Goal: Information Seeking & Learning: Find specific fact

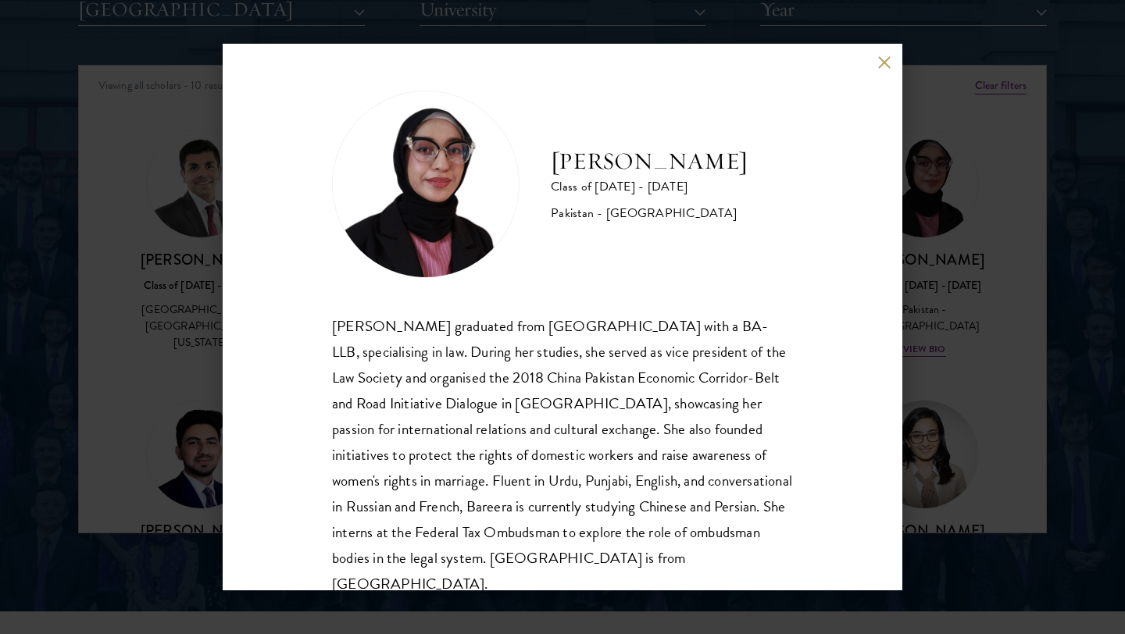
scroll to position [27, 0]
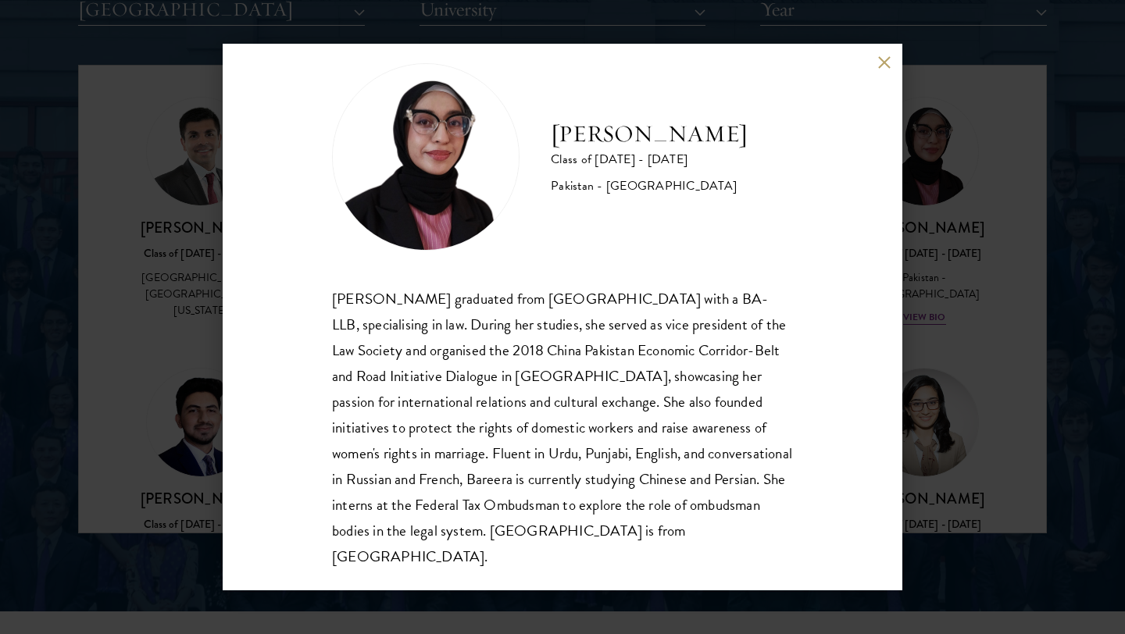
click at [888, 57] on button at bounding box center [883, 61] width 13 height 13
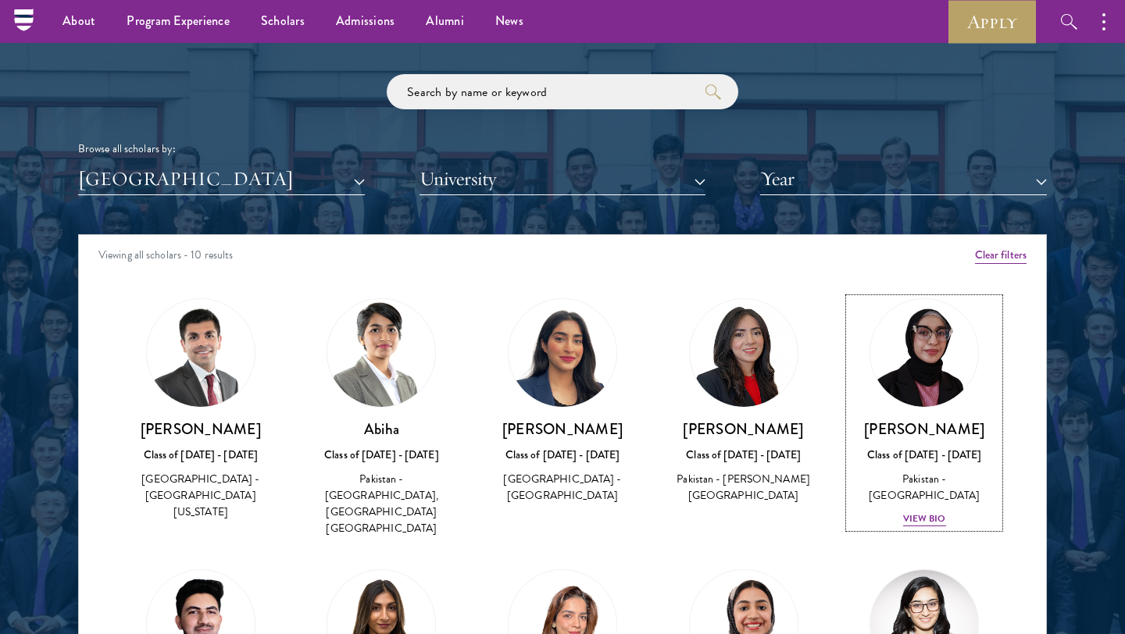
scroll to position [1833, 0]
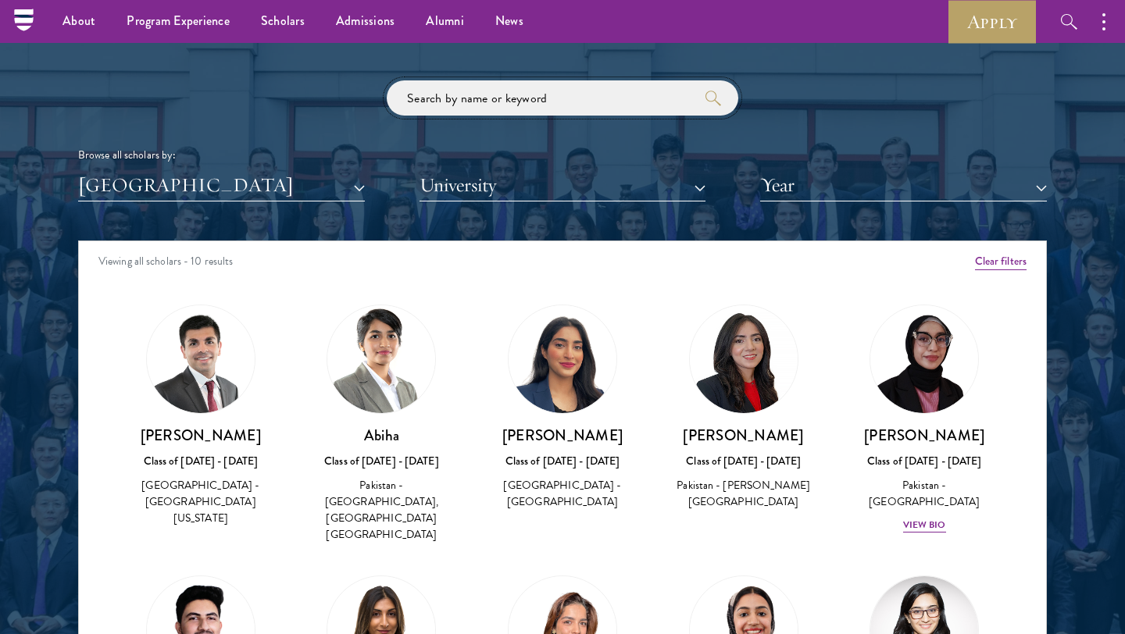
click at [659, 92] on input "search" at bounding box center [563, 97] width 352 height 35
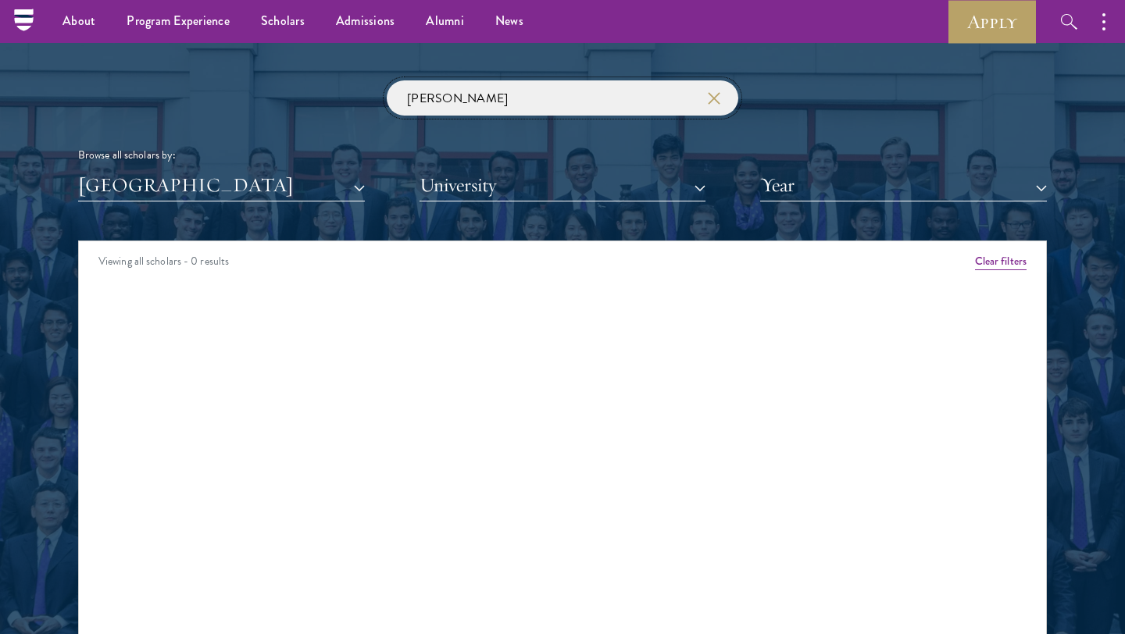
type input "[PERSON_NAME]"
click button "submit" at bounding box center [0, 0] width 0 height 0
click at [377, 184] on div "[GEOGRAPHIC_DATA] All Countries and Regions [GEOGRAPHIC_DATA] [GEOGRAPHIC_DATA]…" at bounding box center [562, 186] width 969 height 32
click at [354, 186] on button "[GEOGRAPHIC_DATA]" at bounding box center [221, 186] width 287 height 32
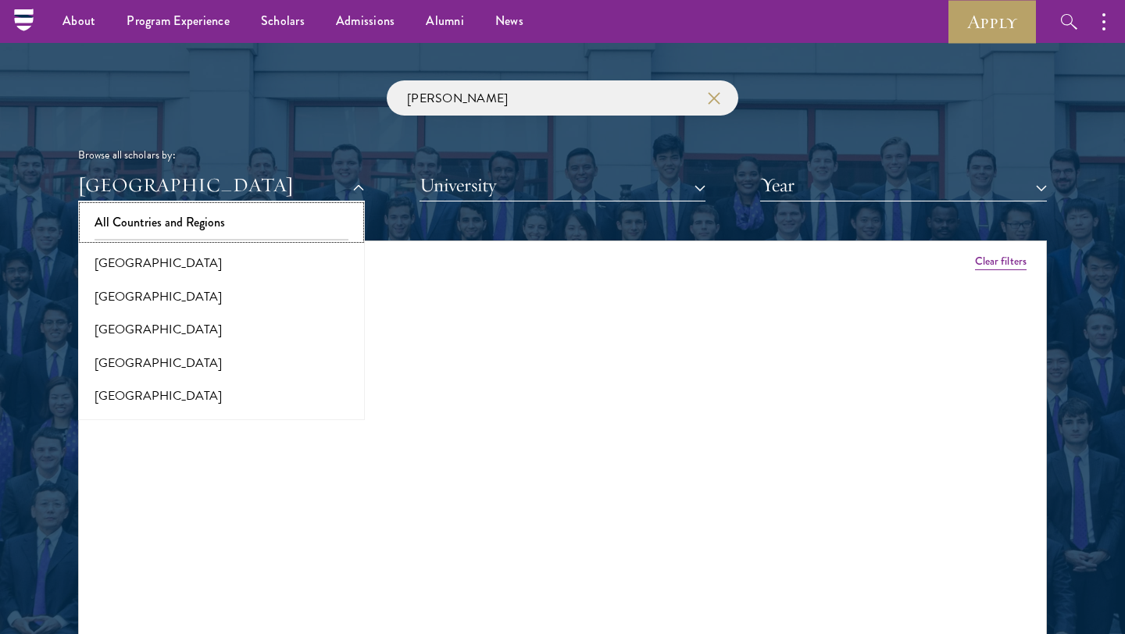
click at [264, 227] on button "All Countries and Regions" at bounding box center [221, 222] width 277 height 33
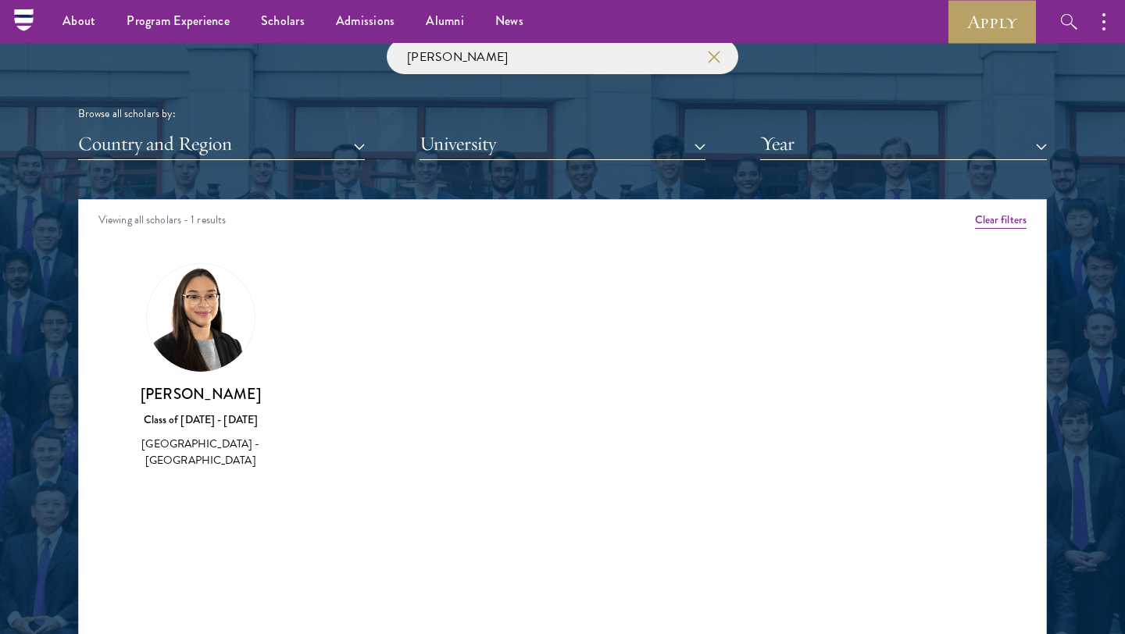
scroll to position [1877, 0]
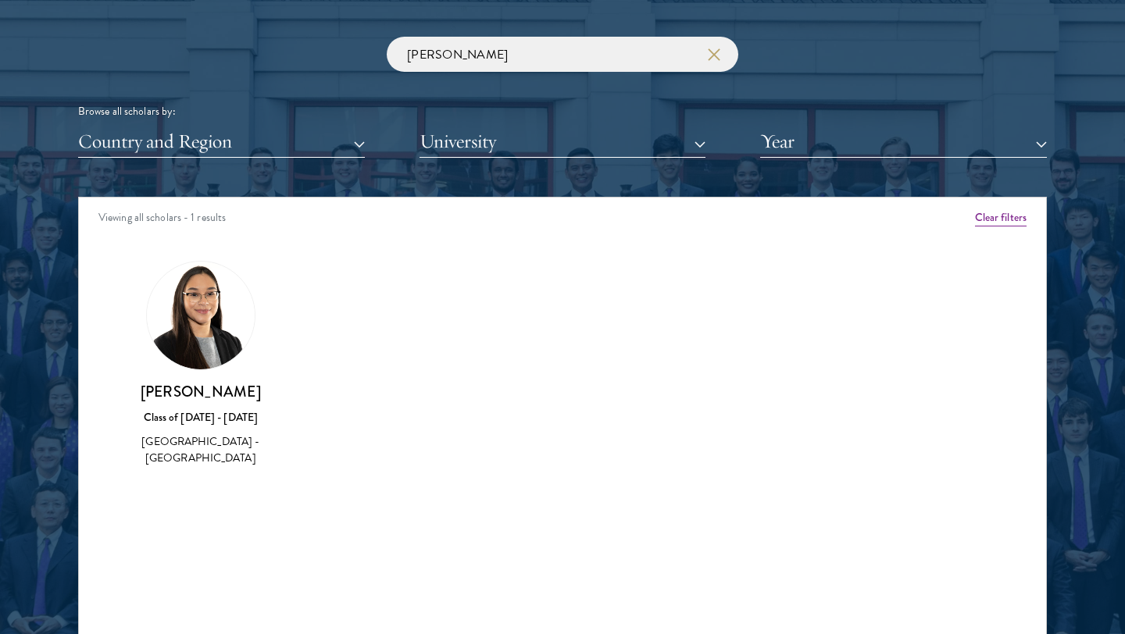
click at [222, 416] on div "Class of [DATE] - [DATE]" at bounding box center [201, 417] width 150 height 16
click at [206, 470] on div "[PERSON_NAME] Class of [DATE] - [DATE] [GEOGRAPHIC_DATA] - [GEOGRAPHIC_DATA]" at bounding box center [200, 364] width 181 height 238
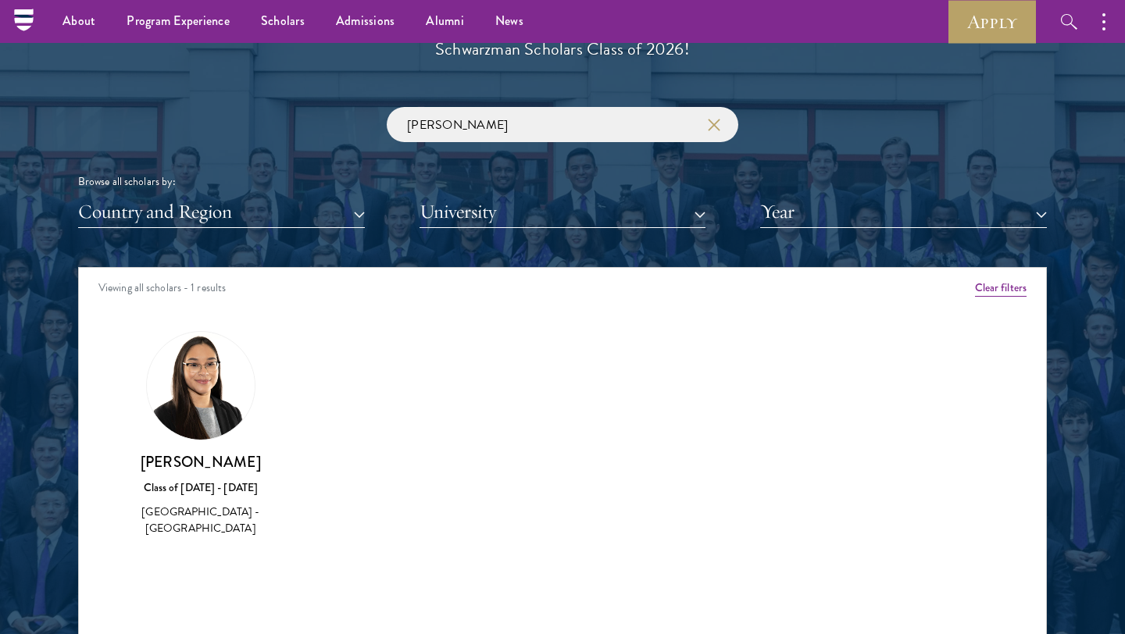
scroll to position [1794, 0]
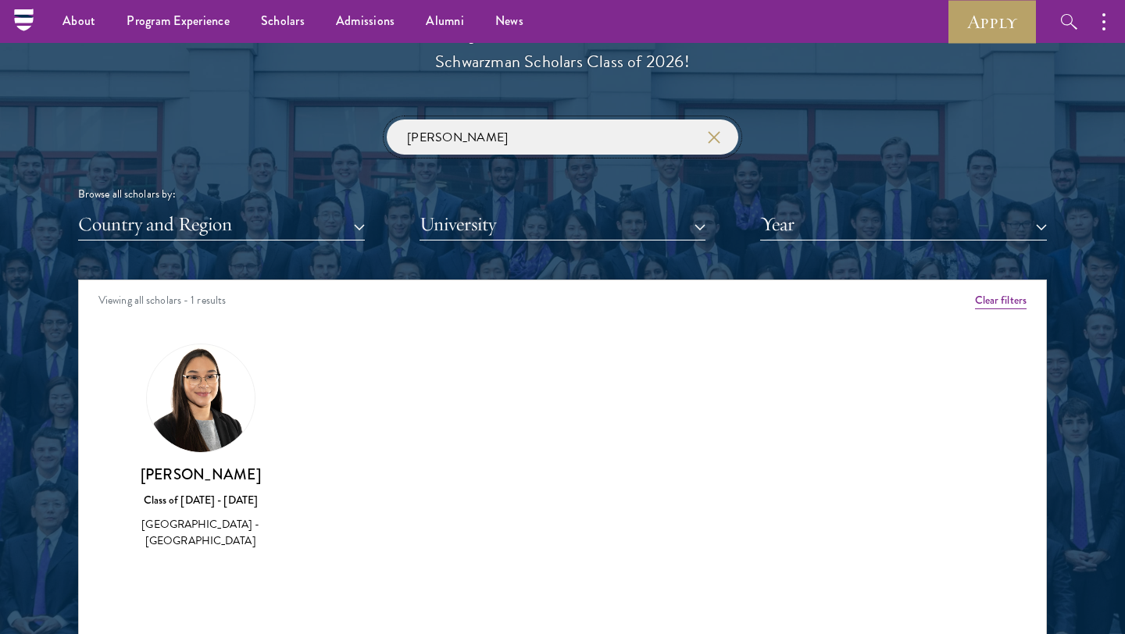
click at [709, 152] on input "[PERSON_NAME]" at bounding box center [563, 137] width 352 height 35
click at [716, 138] on icon "button" at bounding box center [714, 137] width 12 height 12
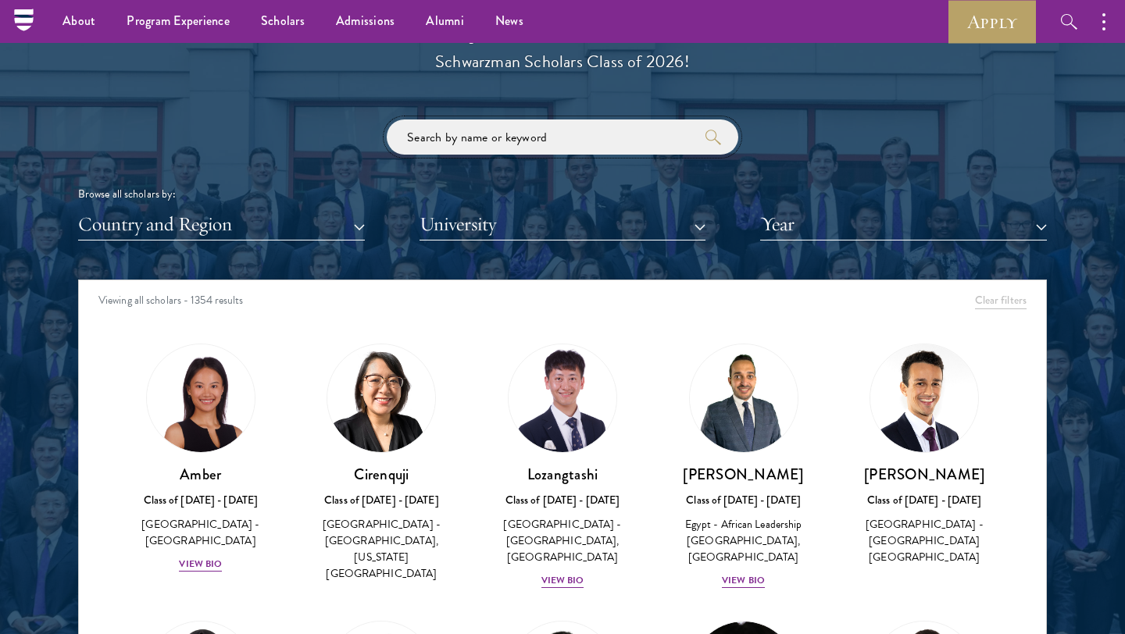
click at [621, 129] on input "search" at bounding box center [563, 137] width 352 height 35
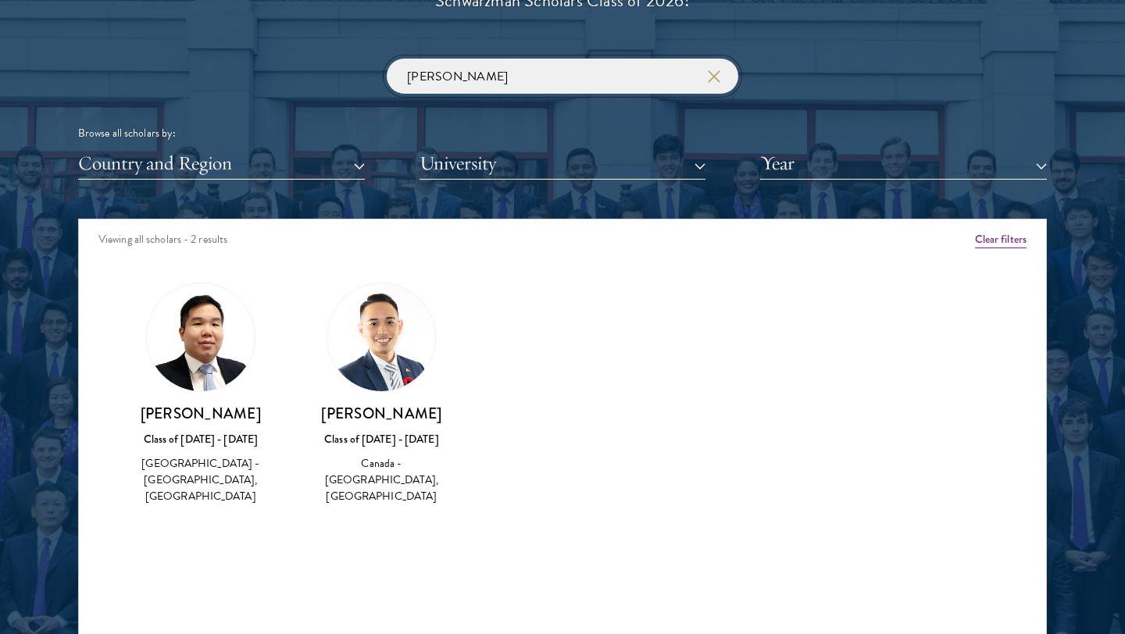
scroll to position [1861, 0]
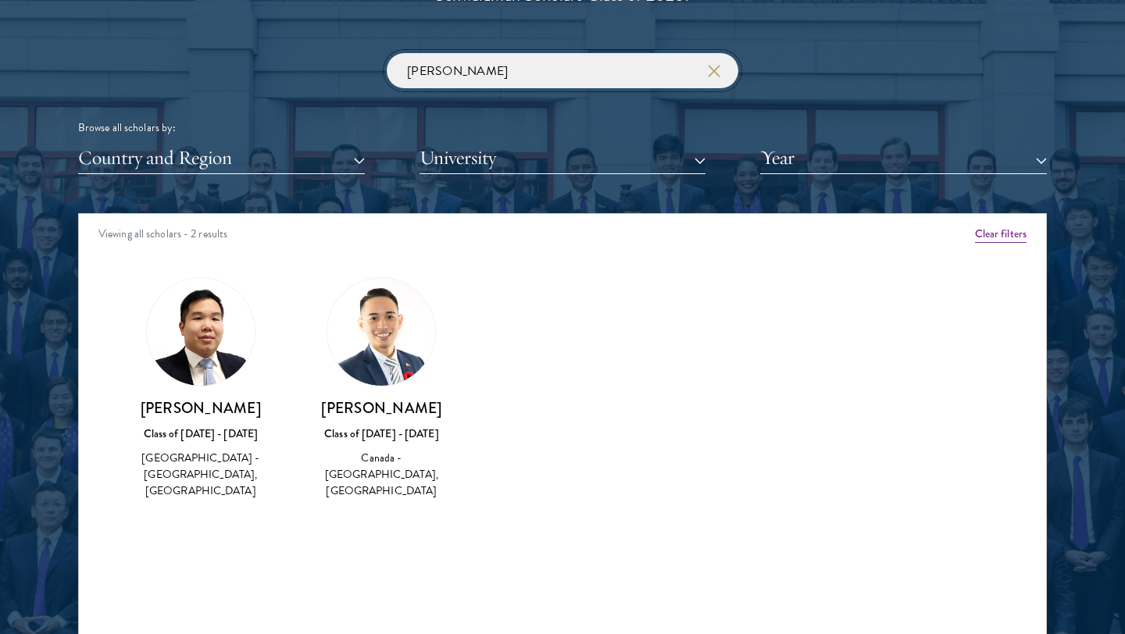
type input "[PERSON_NAME]"
click at [369, 359] on img at bounding box center [381, 332] width 108 height 108
click at [383, 485] on div "[PERSON_NAME] Class of [DATE] - [DATE] Canada - [GEOGRAPHIC_DATA], [GEOGRAPHIC_…" at bounding box center [381, 389] width 181 height 255
drag, startPoint x: 338, startPoint y: 408, endPoint x: 451, endPoint y: 412, distance: 112.6
click at [451, 412] on h3 "[PERSON_NAME]" at bounding box center [382, 408] width 150 height 20
